Goal: Task Accomplishment & Management: Use online tool/utility

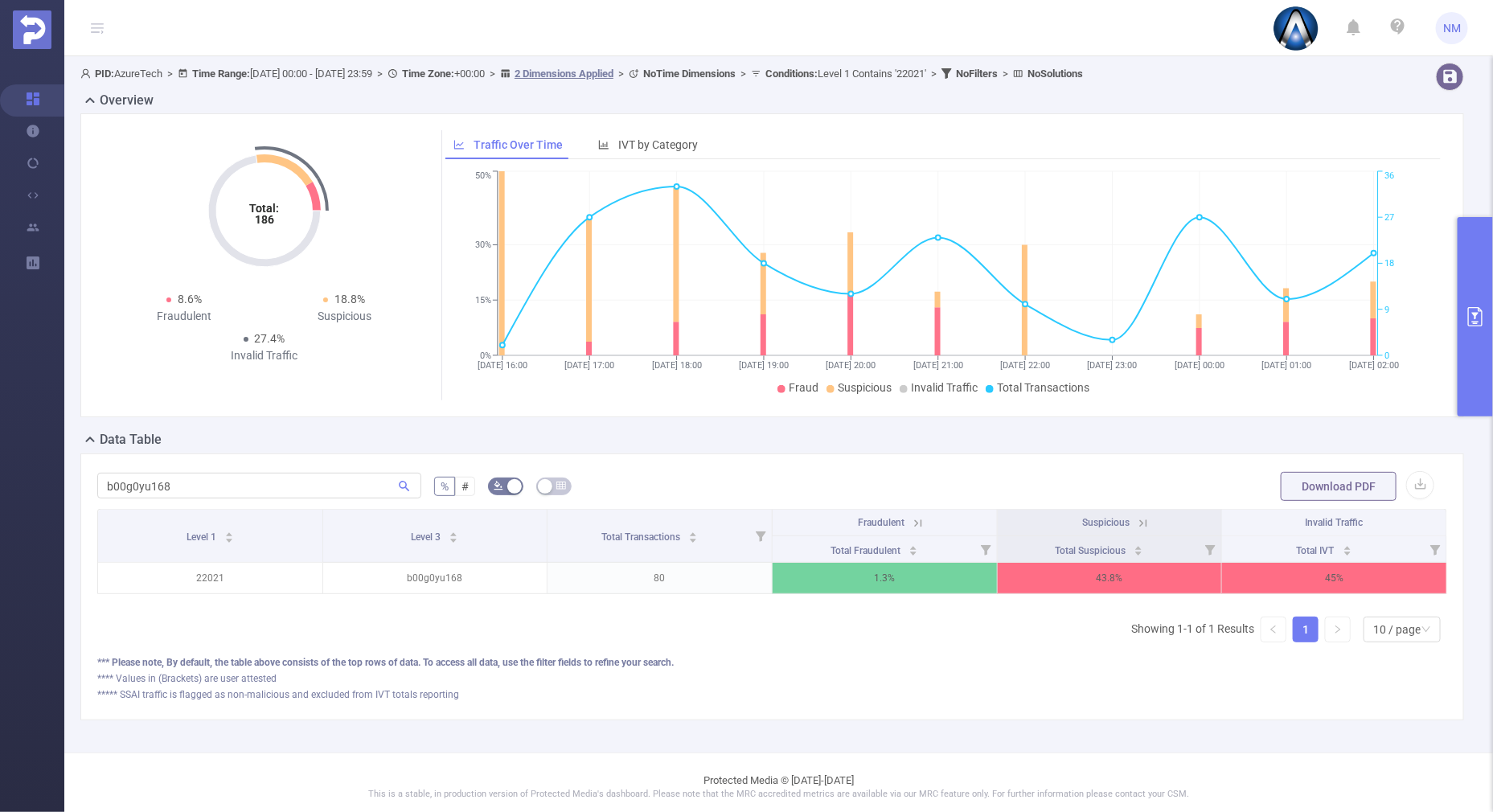
click at [1475, 376] on button "primary" at bounding box center [1475, 316] width 36 height 199
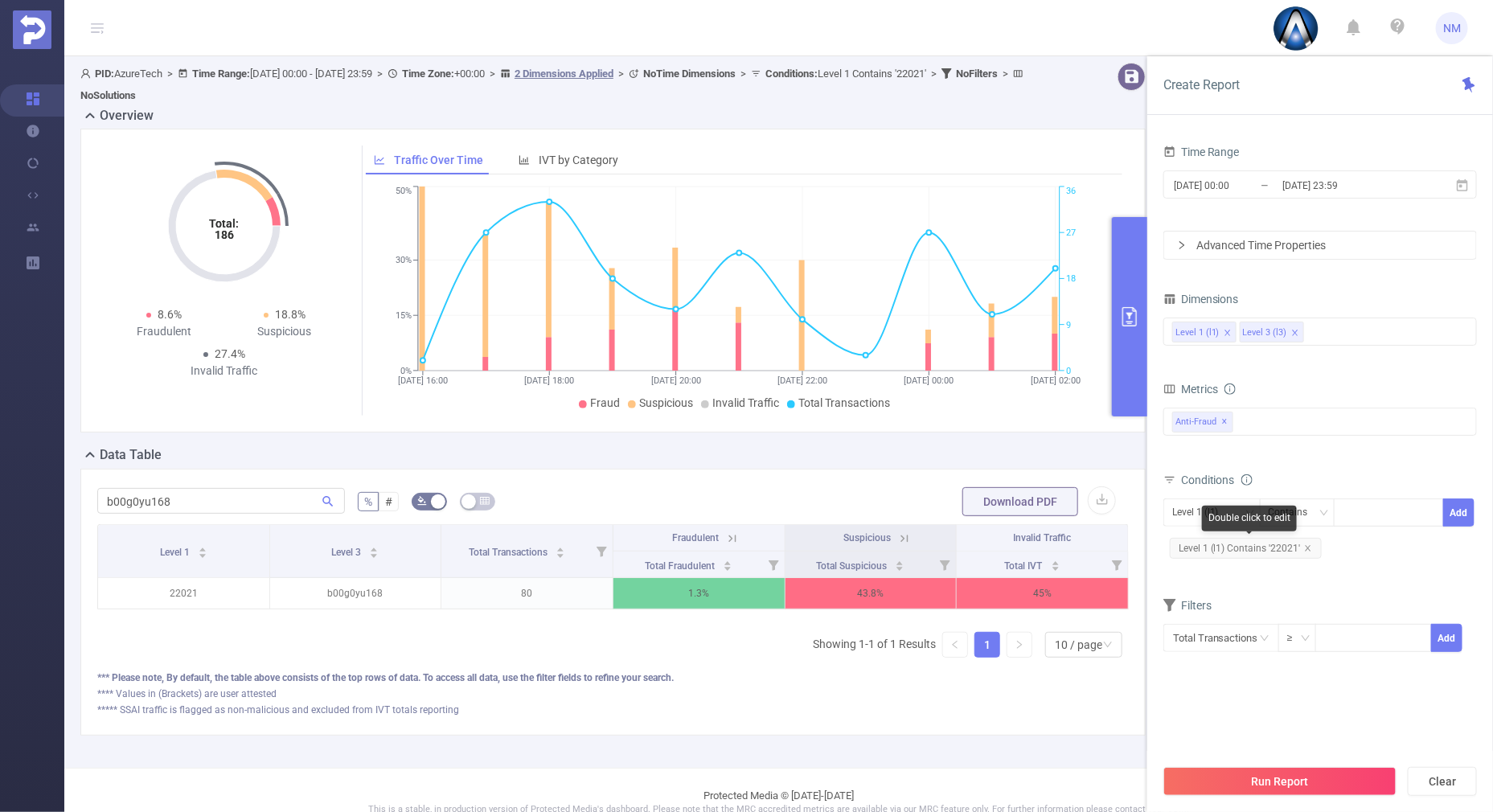
click at [1307, 541] on span "Level 1 (l1) Contains '22021'" at bounding box center [1245, 547] width 152 height 21
click at [1382, 512] on div at bounding box center [1389, 512] width 93 height 26
click at [1307, 541] on span "Level 1 (l1) Contains '22021'" at bounding box center [1245, 547] width 152 height 21
click at [1307, 544] on icon "icon: close" at bounding box center [1308, 548] width 8 height 8
click at [1366, 512] on div at bounding box center [1389, 512] width 93 height 26
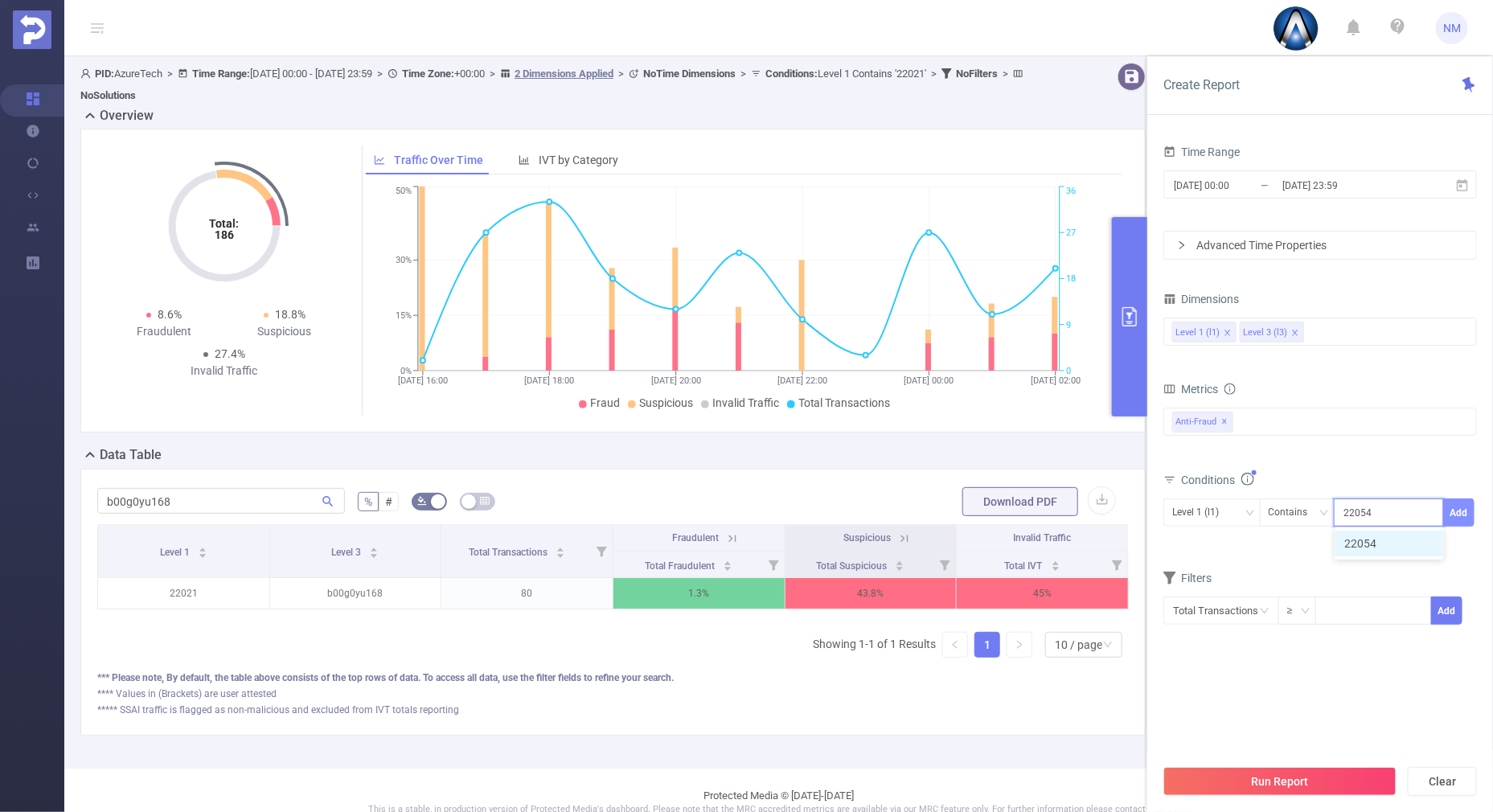
type input "22054"
click at [1461, 510] on button "Add" at bounding box center [1459, 512] width 31 height 28
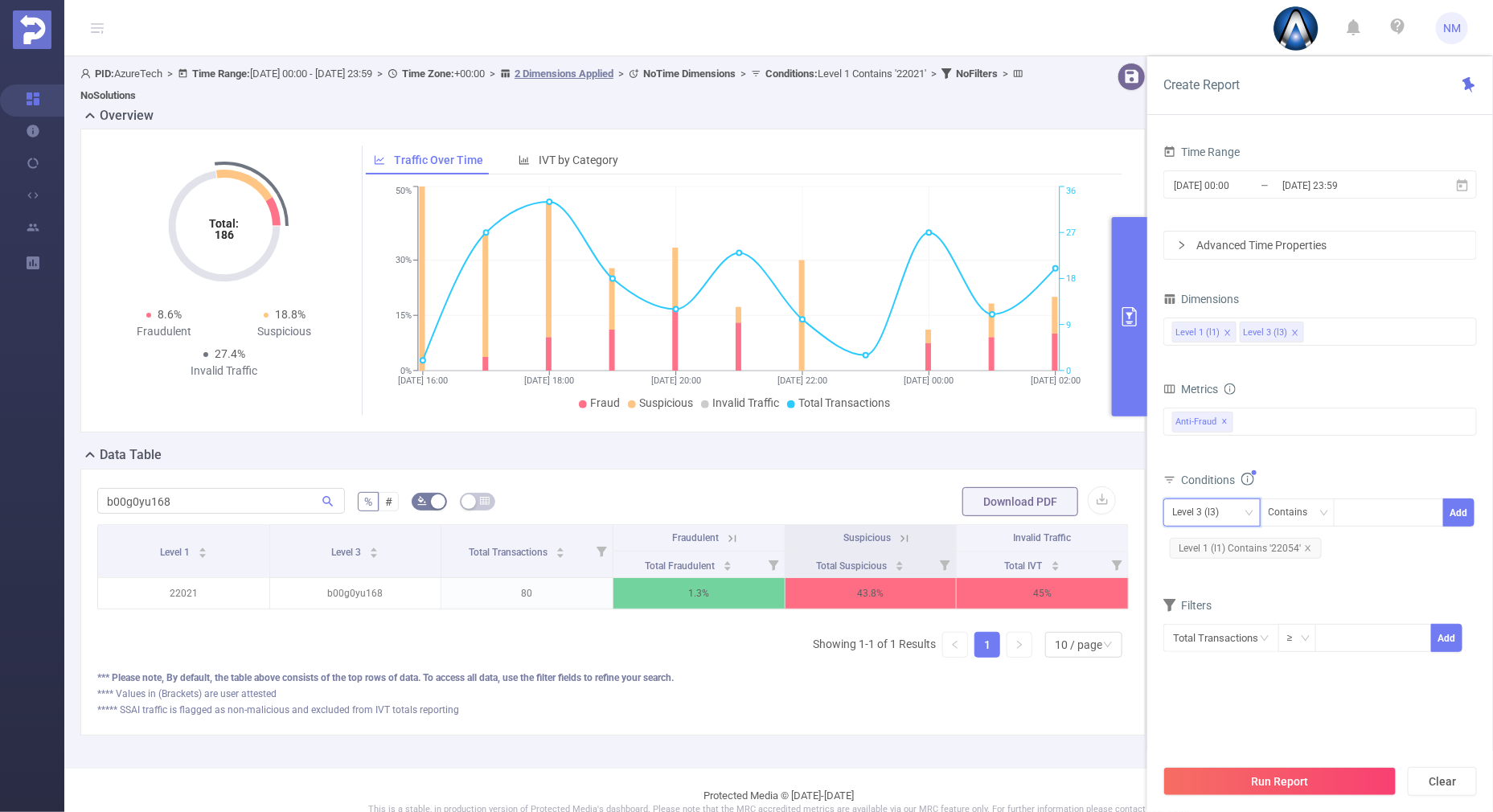
click at [1241, 518] on div "Level 3 (l3)" at bounding box center [1211, 512] width 79 height 26
click at [1198, 542] on li "Level 1 (l1)" at bounding box center [1211, 544] width 97 height 26
drag, startPoint x: 1265, startPoint y: 709, endPoint x: 1250, endPoint y: 334, distance: 375.3
click at [1266, 709] on section "Time Range [DATE] 00:00 _ [DATE] 23:59 Advanced Time Properties Dimensions Leve…" at bounding box center [1320, 448] width 314 height 615
click at [1314, 175] on input "[DATE] 23:59" at bounding box center [1346, 185] width 130 height 22
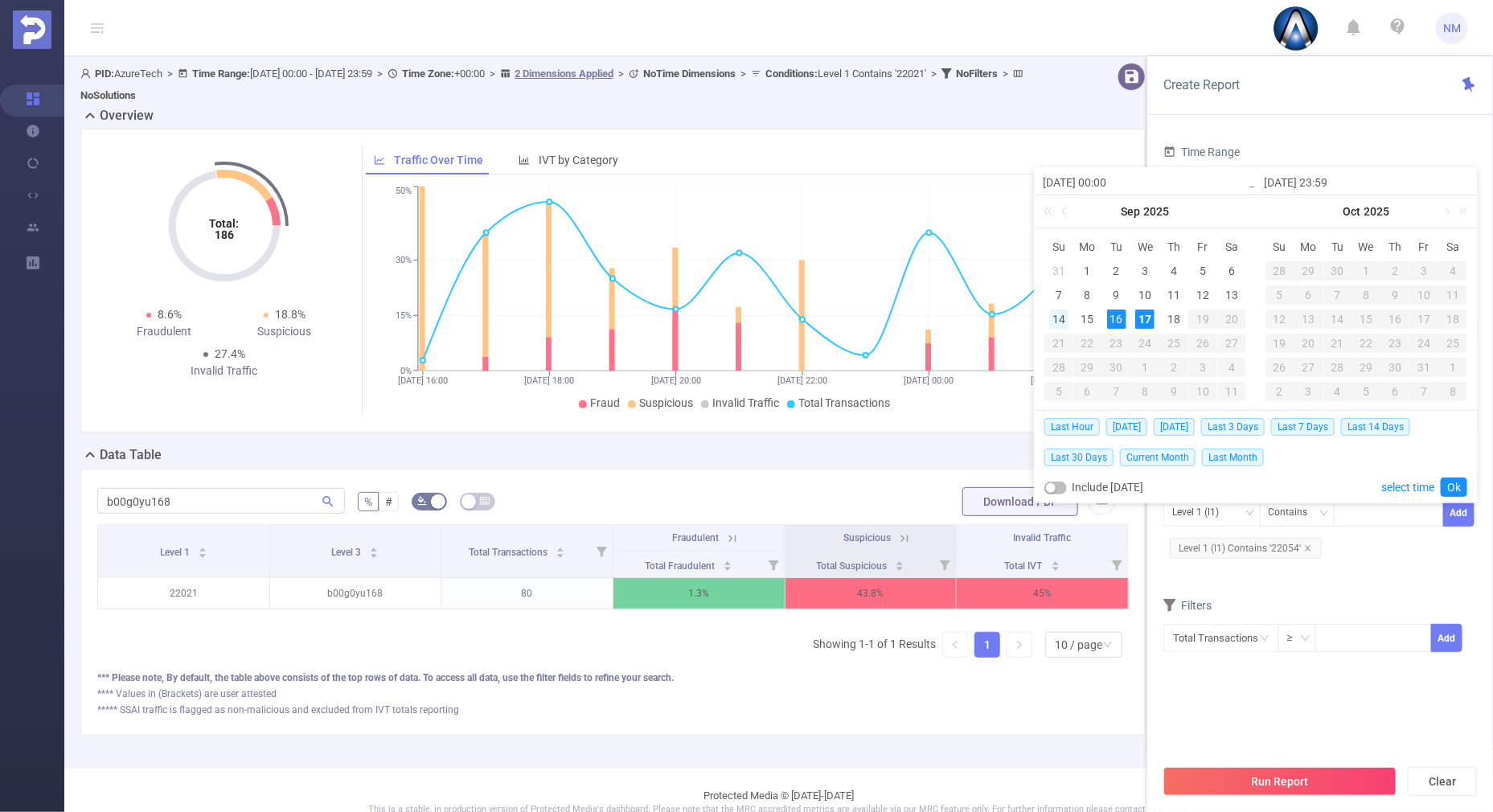
click at [1061, 321] on div "14" at bounding box center [1058, 319] width 19 height 19
click at [1142, 318] on div "17" at bounding box center [1144, 319] width 19 height 19
type input "[DATE] 00:00"
click at [1451, 483] on link "Ok" at bounding box center [1454, 487] width 26 height 19
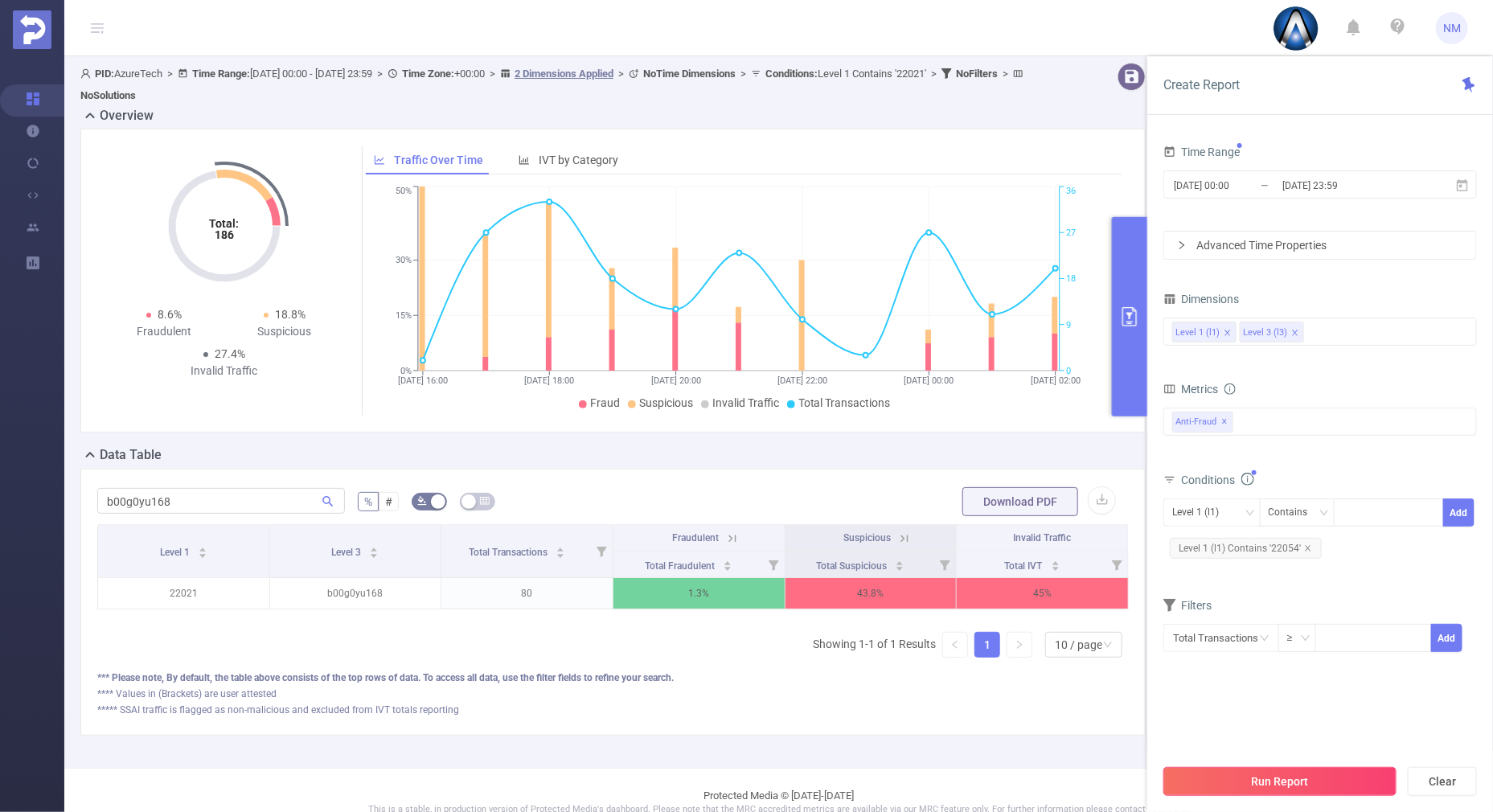
click at [1285, 780] on button "Run Report" at bounding box center [1280, 781] width 234 height 29
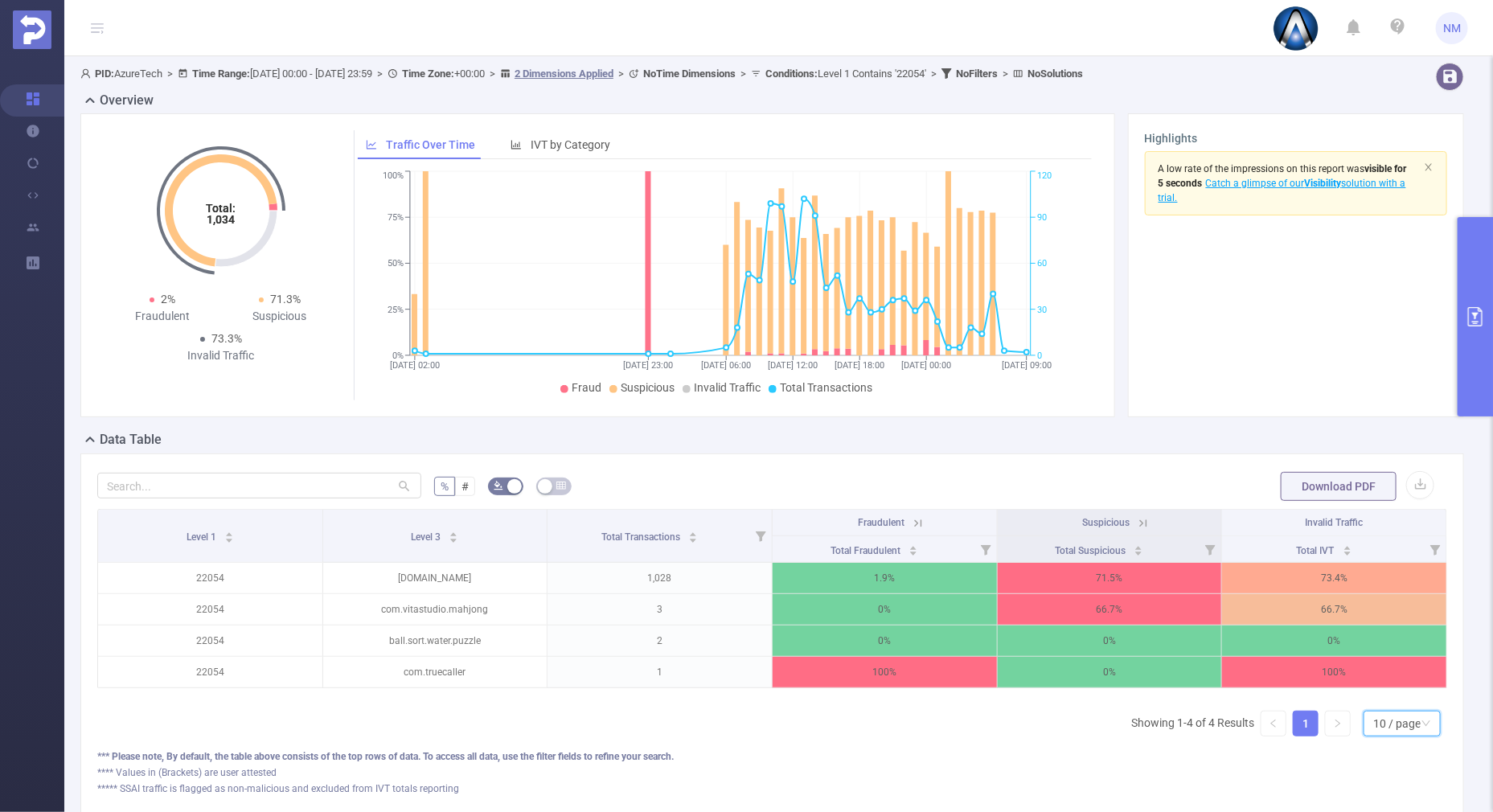
click at [1399, 735] on div "10 / page" at bounding box center [1396, 723] width 47 height 24
click at [911, 517] on icon at bounding box center [917, 522] width 14 height 14
